Goal: Check status: Check status

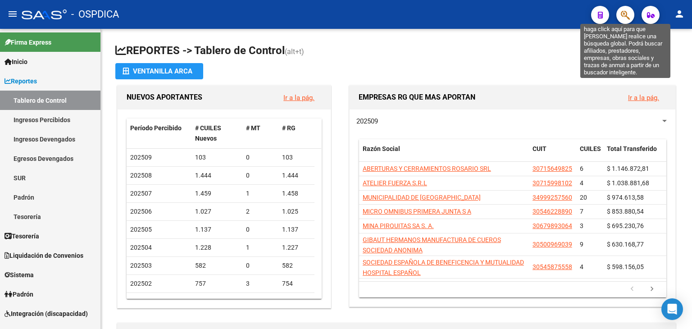
click at [622, 20] on icon "button" at bounding box center [625, 15] width 9 height 10
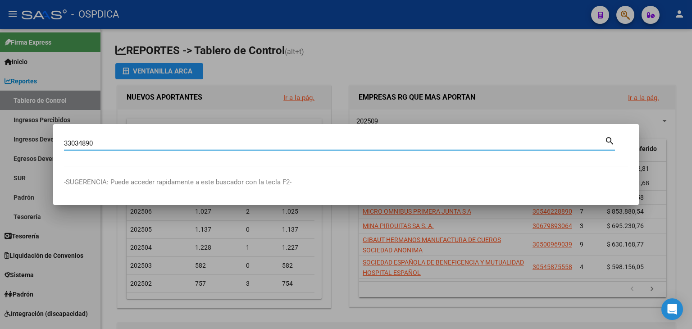
type input "33034890"
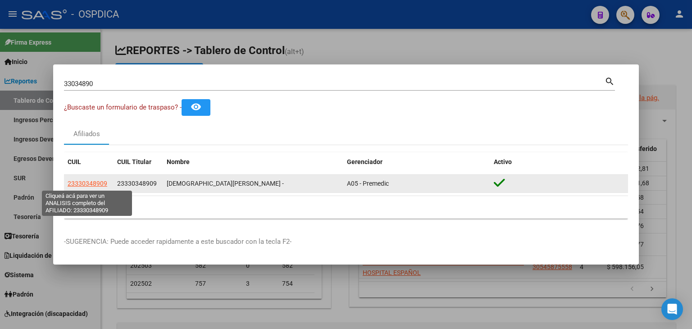
click at [85, 182] on span "23330348909" at bounding box center [88, 183] width 40 height 7
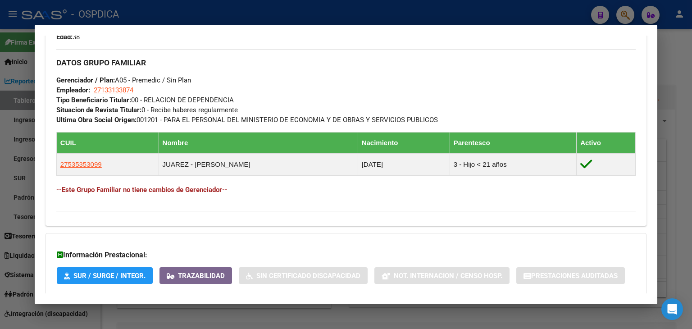
scroll to position [468, 0]
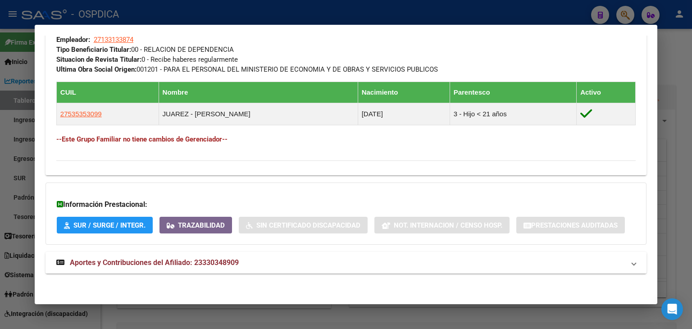
click at [191, 258] on span "Aportes y Contribuciones del Afiliado: 23330348909" at bounding box center [154, 262] width 169 height 9
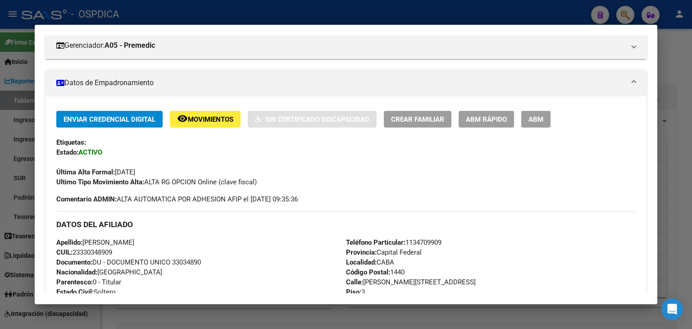
scroll to position [107, 0]
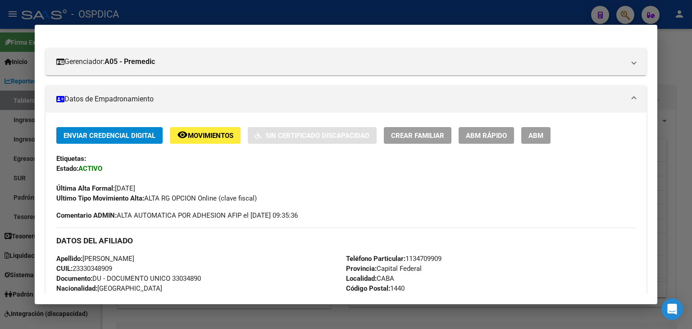
drag, startPoint x: 259, startPoint y: 199, endPoint x: 148, endPoint y: 194, distance: 111.8
click at [148, 194] on div "Ultimo Tipo Movimiento Alta: ALTA RG OPCION Online (clave fiscal)" at bounding box center [345, 198] width 579 height 10
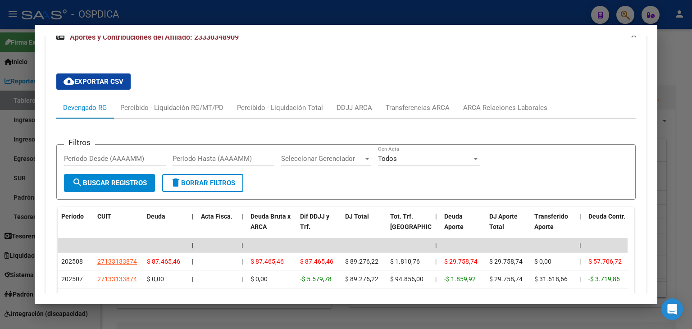
scroll to position [602, 0]
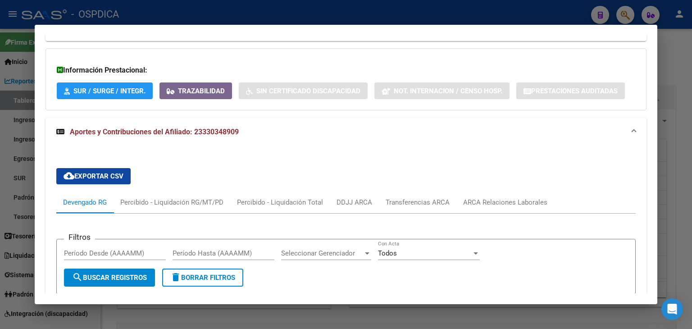
click at [684, 78] on div at bounding box center [346, 164] width 692 height 329
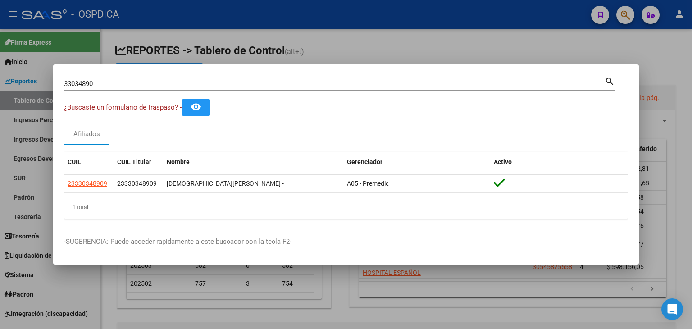
click at [436, 49] on div at bounding box center [346, 164] width 692 height 329
